Goal: Use online tool/utility: Utilize a website feature to perform a specific function

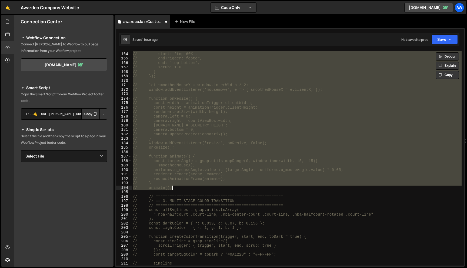
scroll to position [4436, 0]
click at [271, 164] on div "// trigger: animationTrigger, // start: 'top 66%', // endTrigger: footer, // en…" at bounding box center [297, 158] width 330 height 215
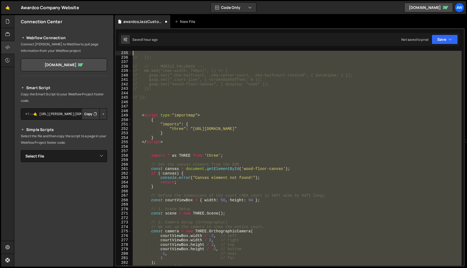
scroll to position [1011, 0]
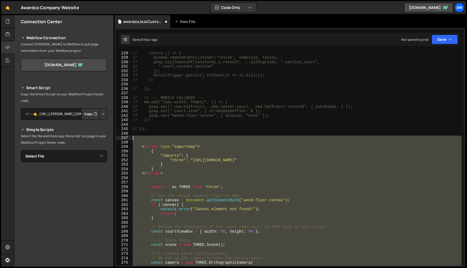
drag, startPoint x: 180, startPoint y: 161, endPoint x: 124, endPoint y: 140, distance: 59.9
click at [124, 140] on div "// smoothedMouseX); 228 229 230 231 232 233 234 235 236 237 238 239 240 241 242…" at bounding box center [290, 158] width 348 height 215
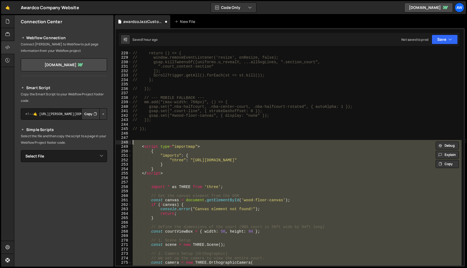
paste textarea "animate();"
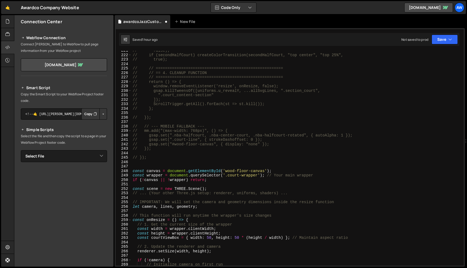
scroll to position [983, 0]
click at [444, 39] on button "Save" at bounding box center [444, 40] width 26 height 10
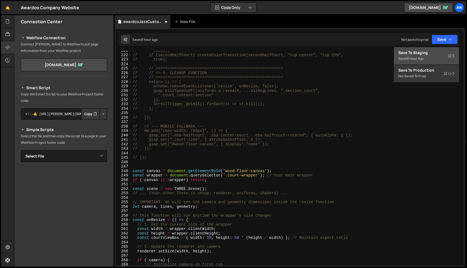
click at [426, 58] on div "Saved 1 hour ago" at bounding box center [426, 58] width 56 height 6
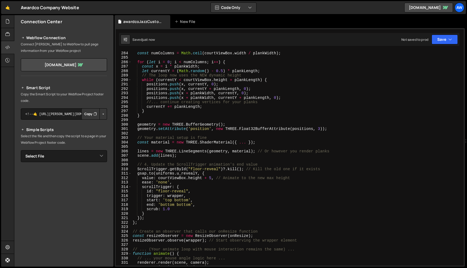
scroll to position [1261, 0]
click at [10, 25] on div at bounding box center [7, 21] width 13 height 13
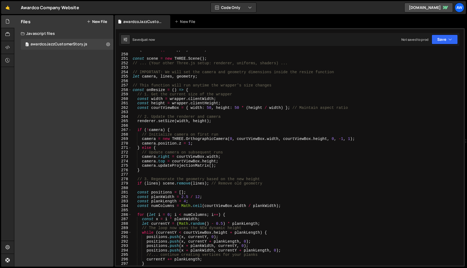
scroll to position [1037, 0]
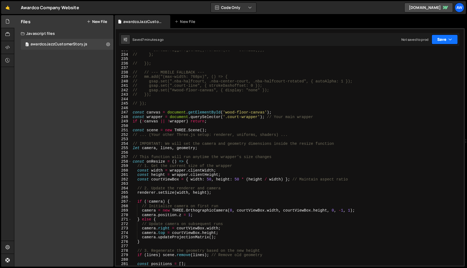
click at [450, 39] on icon "button" at bounding box center [450, 39] width 4 height 5
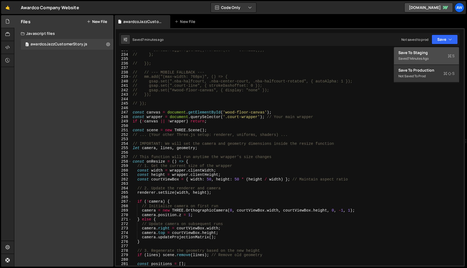
click at [432, 56] on div "Saved 7 minutes ago" at bounding box center [426, 58] width 56 height 6
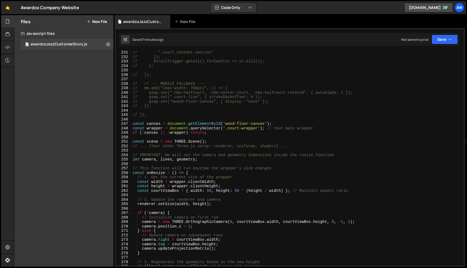
scroll to position [1009, 0]
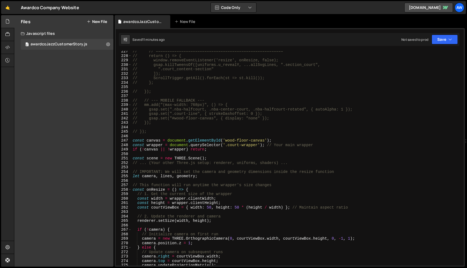
type textarea "// });"
click at [155, 131] on div "// // ======================================================= // return () => {…" at bounding box center [297, 161] width 330 height 224
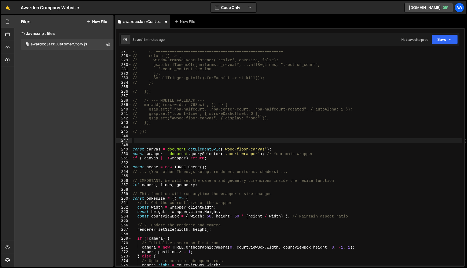
paste textarea "function setupCourtAnimation() {"
type textarea "function setupCourtAnimation() {};"
click at [207, 140] on div "// // ======================================================= // return () => {…" at bounding box center [297, 161] width 330 height 224
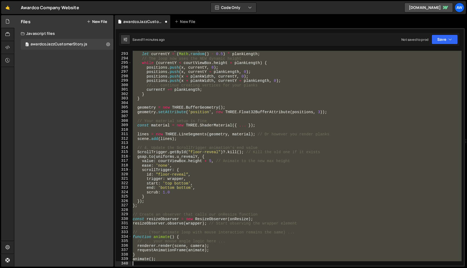
scroll to position [1300, 0]
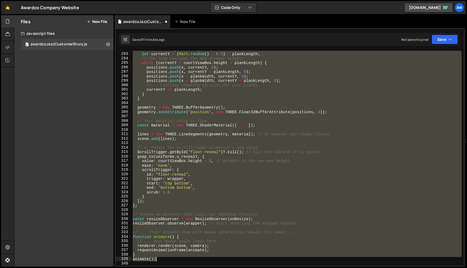
drag, startPoint x: 132, startPoint y: 161, endPoint x: 180, endPoint y: 259, distance: 109.6
click at [180, 259] on div "const x = i * plankWidth ; let currentY = ( Math . random ( ) - 0.5 ) * plankLe…" at bounding box center [297, 159] width 330 height 224
type textarea "} animate();"
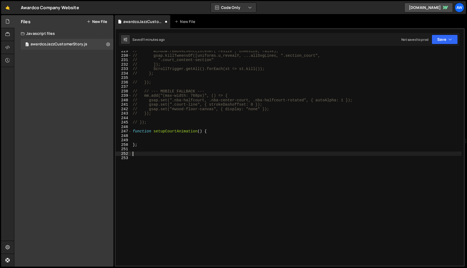
scroll to position [1018, 0]
click at [177, 137] on div "// window.removeEventListener('resize', onResize, false); // gsap.killTweensOf(…" at bounding box center [297, 161] width 330 height 224
paste textarea "animate();"
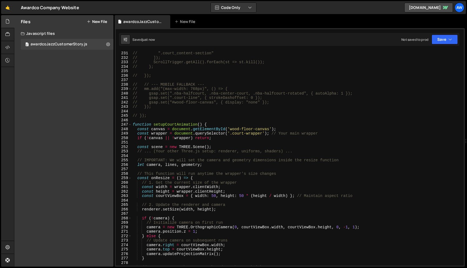
scroll to position [1014, 0]
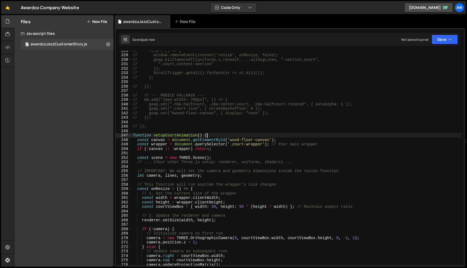
click at [214, 135] on div "// return () => { // window.removeEventListener('resize', onResize, false); // …" at bounding box center [297, 160] width 330 height 224
type textarea "function setupCourtAnimation() {"
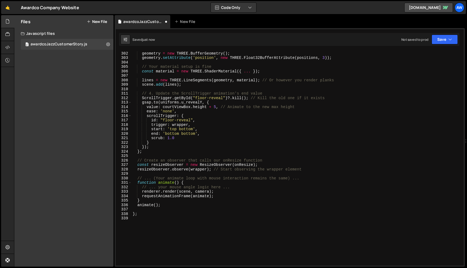
scroll to position [1341, 0]
click at [290, 234] on div "geometry = new THREE . BufferGeometry ( ) ; geometry . setAttribute ( 'position…" at bounding box center [297, 158] width 330 height 224
click at [158, 207] on div "geometry = new THREE . BufferGeometry ( ) ; geometry . setAttribute ( 'position…" at bounding box center [297, 158] width 330 height 224
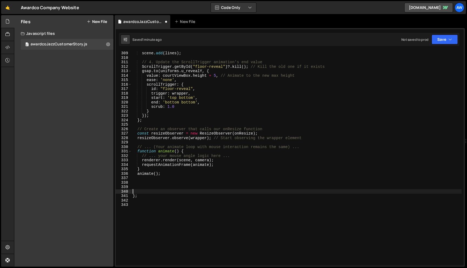
scroll to position [1378, 0]
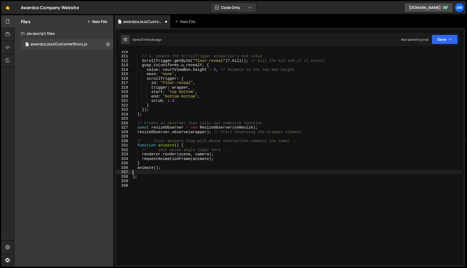
click at [190, 190] on div "// 4. Update the ScrollTrigger animation's end value ScrollTrigger . getById ( …" at bounding box center [297, 161] width 330 height 224
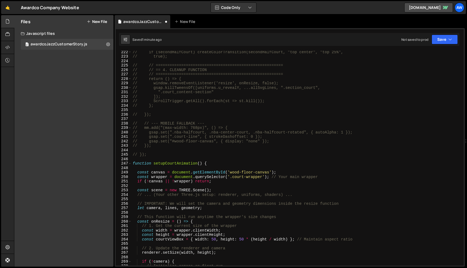
scroll to position [986, 0]
click at [209, 157] on div "// if (secondHalfCourt) createColorTransition(secondHalfCourt, "top center", "t…" at bounding box center [297, 162] width 330 height 224
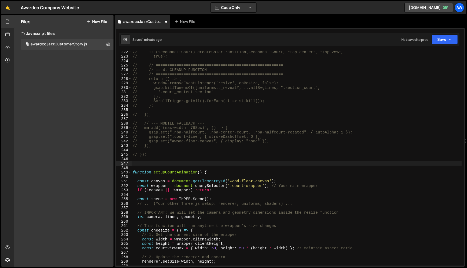
paste textarea "window.addEventListener('DOMContentLoaded', (event) => {"
type textarea "window.addEventListener('DOMContentLoaded', (event) => {"
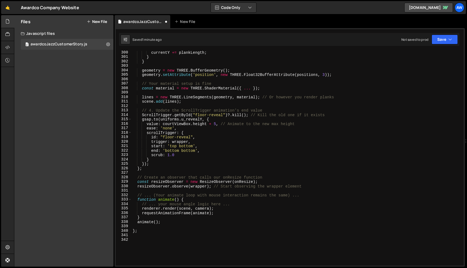
scroll to position [1349, 0]
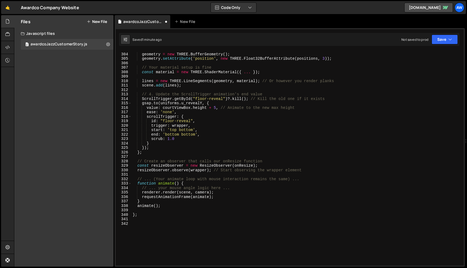
click at [177, 236] on div "geometry = new THREE . BufferGeometry ( ) ; geometry . setAttribute ( 'position…" at bounding box center [297, 160] width 330 height 224
type textarea "});"
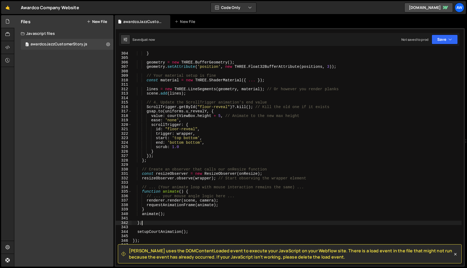
scroll to position [1372, 0]
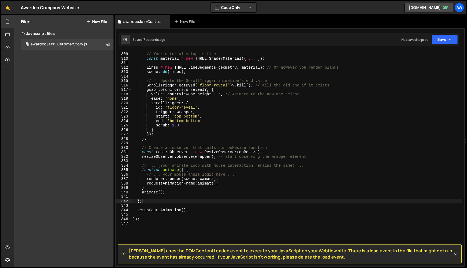
type textarea "};"
drag, startPoint x: 155, startPoint y: 217, endPoint x: 128, endPoint y: 217, distance: 26.7
click at [128, 217] on div "}; 308 309 310 311 312 313 314 315 316 317 318 319 320 321 322 323 324 325 326 …" at bounding box center [290, 158] width 348 height 215
drag, startPoint x: 147, startPoint y: 221, endPoint x: 122, endPoint y: 221, distance: 24.3
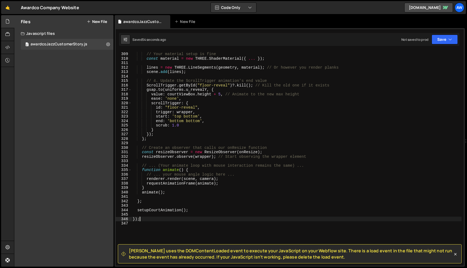
click at [122, 221] on div "308 309 310 311 312 313 314 315 316 317 318 319 320 321 322 323 324 325 326 327…" at bounding box center [290, 158] width 348 height 215
type textarea "});"
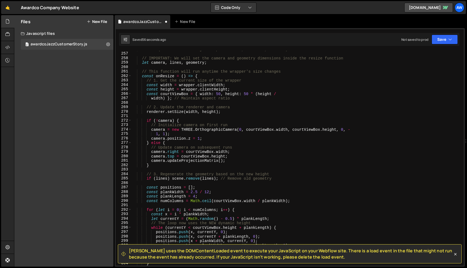
scroll to position [1062, 0]
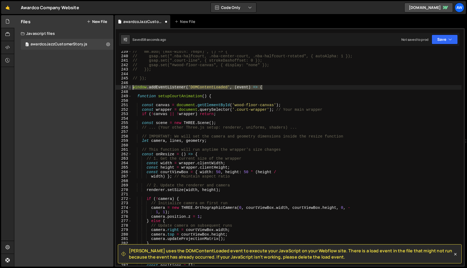
drag, startPoint x: 274, startPoint y: 85, endPoint x: 129, endPoint y: 86, distance: 144.5
click at [129, 87] on div "239 240 241 242 243 244 245 246 247 248 249 250 251 252 253 254 255 256 257 258…" at bounding box center [290, 158] width 348 height 215
type textarea "window.addEventListener('DOMContentLoaded', (event) => {"
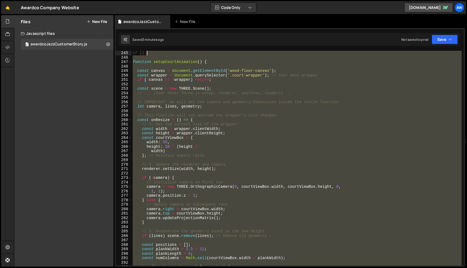
scroll to position [998, 0]
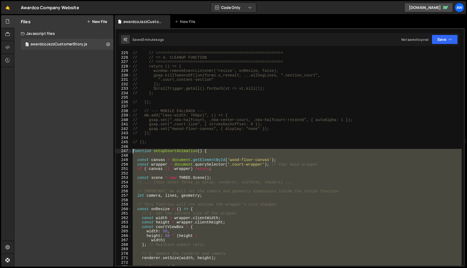
drag, startPoint x: 187, startPoint y: 181, endPoint x: 132, endPoint y: 152, distance: 62.6
click at [132, 152] on div "// // ======================================================= // // == 4. CLEAN…" at bounding box center [297, 163] width 330 height 224
paste textarea "setupCourtAnimation();"
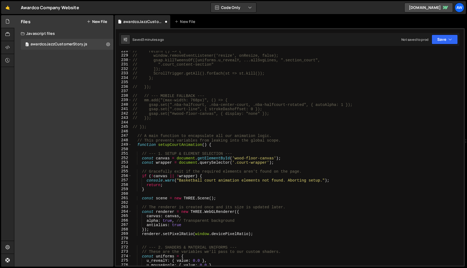
scroll to position [1013, 0]
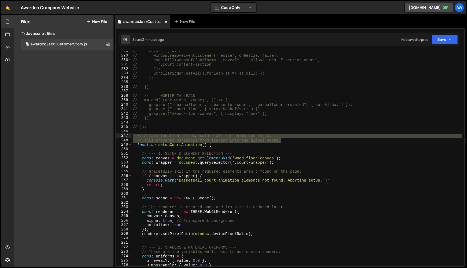
drag, startPoint x: 283, startPoint y: 140, endPoint x: 126, endPoint y: 136, distance: 157.0
click at [126, 136] on div "setupCourtAnimation(); 228 229 230 231 232 233 234 235 236 237 238 239 240 241 …" at bounding box center [290, 158] width 348 height 215
type textarea "// A main function to encapsulate all our animation logic. // This prevents var…"
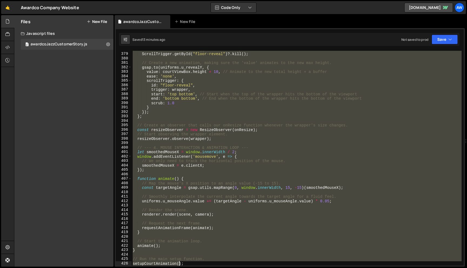
scroll to position [1688, 0]
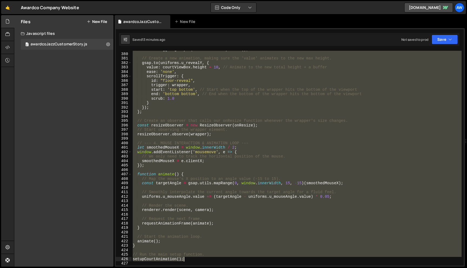
drag, startPoint x: 132, startPoint y: 162, endPoint x: 186, endPoint y: 260, distance: 111.7
click at [186, 260] on div "ScrollTrigger . getById ( "floor-reveal" ) ?. kill ( ) ; // Create a new animat…" at bounding box center [297, 159] width 330 height 224
paste textarea
type textarea "setupCourtAnimation();"
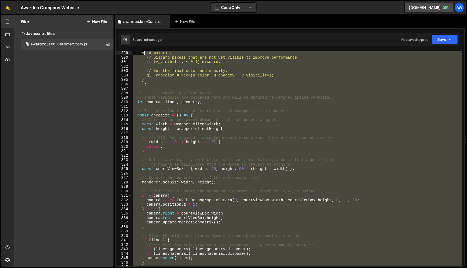
scroll to position [1328, 0]
drag, startPoint x: 196, startPoint y: 168, endPoint x: 126, endPoint y: 52, distance: 136.0
click at [126, 52] on div "299 300 301 302 303 304 305 306 307 308 309 310 311 312 313 314 315 316 317 318…" at bounding box center [290, 158] width 348 height 215
type textarea "void main() { // Discard pixels that are not yet visible to improve performance."
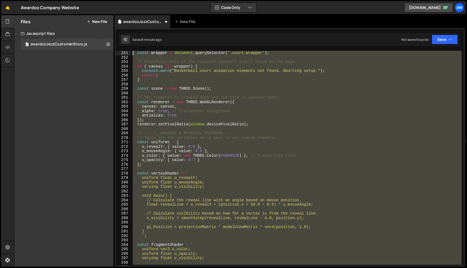
scroll to position [1047, 0]
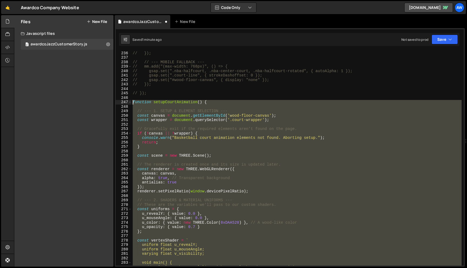
drag, startPoint x: 167, startPoint y: 184, endPoint x: 121, endPoint y: 100, distance: 95.0
click at [121, 100] on div "236 237 238 239 240 241 242 243 244 245 246 247 248 249 250 251 252 253 254 255…" at bounding box center [290, 158] width 348 height 215
type textarea "function setupCourtAnimation() {"
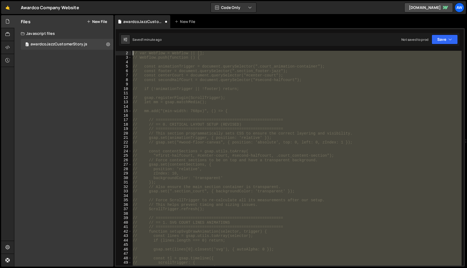
scroll to position [0, 0]
drag, startPoint x: 154, startPoint y: 155, endPoint x: 127, endPoint y: -27, distance: 183.6
click at [127, 0] on html "Projects [GEOGRAPHIC_DATA] Blog Aw Projects Your Teams Invite team member Accou…" at bounding box center [233, 134] width 467 height 268
type textarea "// This script contains all animations for the basketball court sections. var W…"
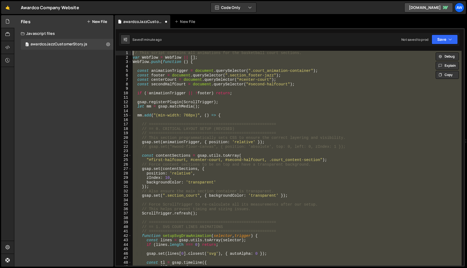
click at [252, 68] on div "// This script contains all animations for the basketball court sections. var W…" at bounding box center [297, 158] width 330 height 215
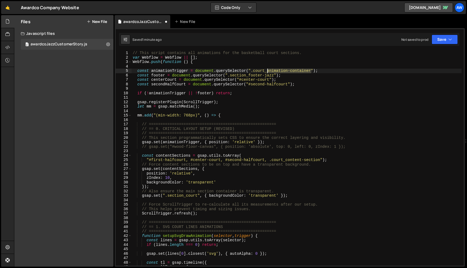
drag, startPoint x: 310, startPoint y: 71, endPoint x: 267, endPoint y: 70, distance: 43.8
click at [267, 70] on div "// This script contains all animations for the basketball court sections. var W…" at bounding box center [297, 163] width 330 height 224
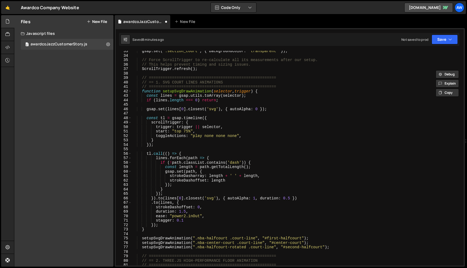
scroll to position [158, 0]
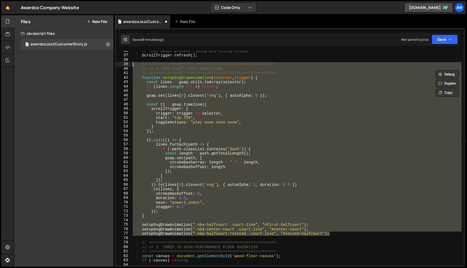
drag, startPoint x: 335, startPoint y: 236, endPoint x: 123, endPoint y: 63, distance: 273.8
click at [123, 63] on div "const animationTrigger = document.querySelector(".court-wrapper"); 36 37 38 39 …" at bounding box center [290, 158] width 348 height 215
type textarea "// ======================================================= // == 1. SVG COURT L…"
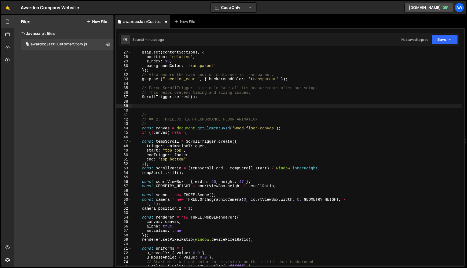
scroll to position [114, 0]
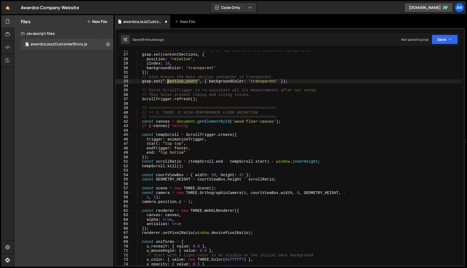
drag, startPoint x: 197, startPoint y: 83, endPoint x: 168, endPoint y: 82, distance: 28.9
click at [168, 82] on div "// Force content sections to be on top and have a transparent background. gsap …" at bounding box center [297, 160] width 330 height 224
click at [181, 82] on div "// Force content sections to be on top and have a transparent background. gsap …" at bounding box center [297, 160] width 330 height 224
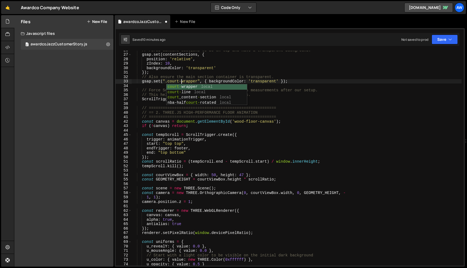
click at [206, 69] on div "// Force content sections to be on top and have a transparent background. gsap …" at bounding box center [297, 160] width 330 height 224
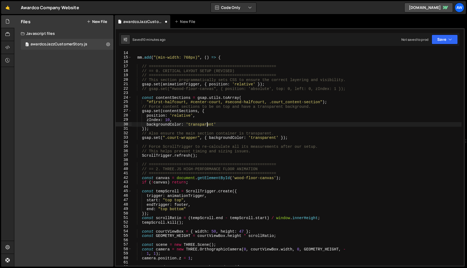
scroll to position [58, 0]
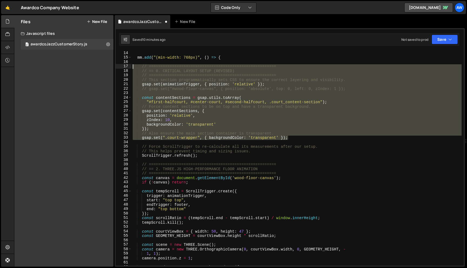
drag, startPoint x: 294, startPoint y: 138, endPoint x: 108, endPoint y: 67, distance: 199.2
click at [108, 67] on div "Files New File Javascript files 2 awardcoJazzCustomerStory.js 0 CSS files Copy …" at bounding box center [240, 141] width 453 height 252
type textarea "// ======================================================= // == 0. CRITICAL LA…"
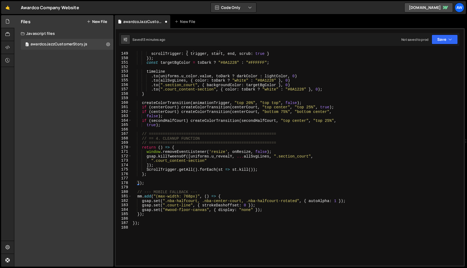
scroll to position [657, 0]
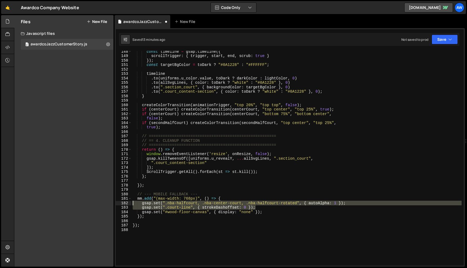
drag, startPoint x: 260, startPoint y: 208, endPoint x: 122, endPoint y: 202, distance: 138.1
click at [122, 202] on div "mm.add("(min-width: 768px)", () => { 148 149 150 151 152 153 154 155 156 157 15…" at bounding box center [290, 158] width 348 height 215
type textarea "gsap.set(".nba-halfcourt, .nba-center-court, .nba-halfcourt-rotated", { autoAlp…"
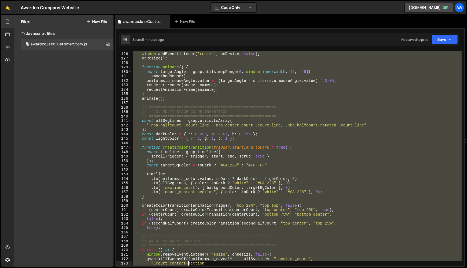
scroll to position [614, 0]
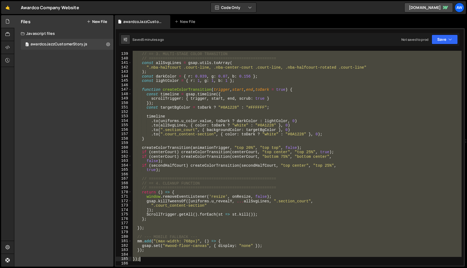
drag, startPoint x: 132, startPoint y: 57, endPoint x: 173, endPoint y: 258, distance: 205.3
click at [173, 258] on div "// ======================================================= // == 3. MULTI-STAGE…" at bounding box center [297, 159] width 330 height 224
type textarea "// });"
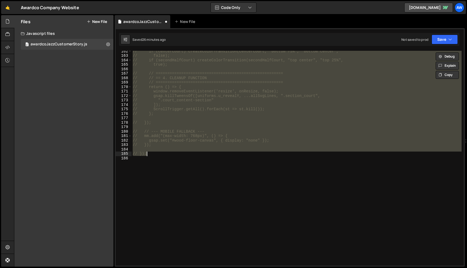
scroll to position [719, 0]
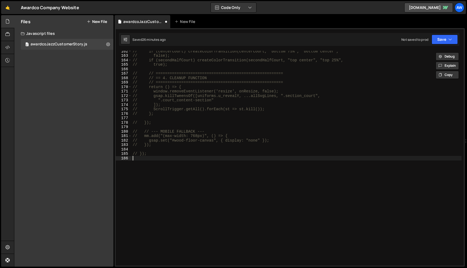
click at [167, 173] on div "// if (centerCourt) createColorTransition(centerCourt, "bottom 75%", "bottom ce…" at bounding box center [297, 161] width 330 height 224
paste textarea "});"
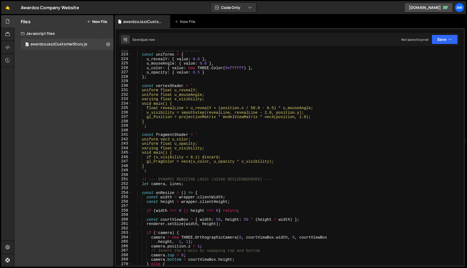
scroll to position [882, 0]
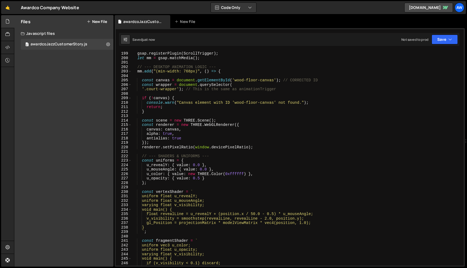
type textarea "gsap.set("#wood-floor-canvas", { display: "none" });"
